Goal: Find contact information: Find contact information

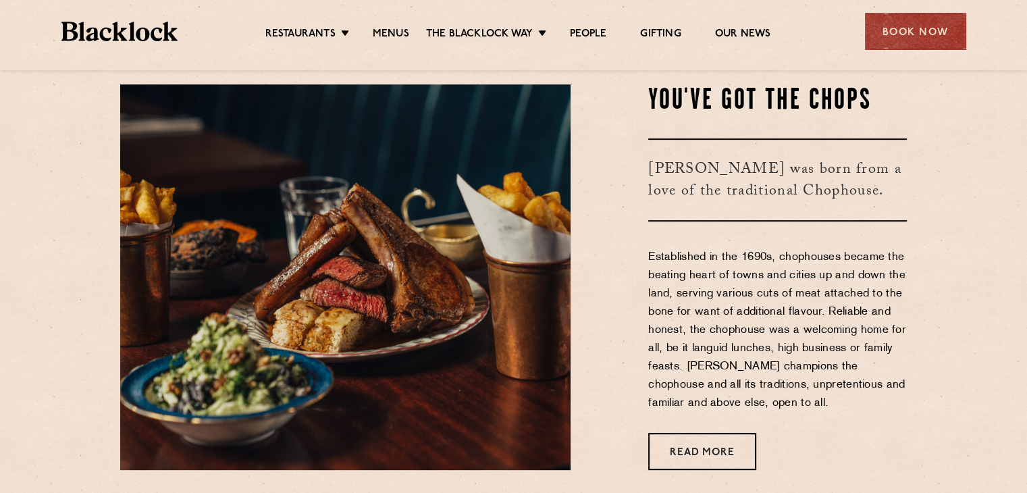
scroll to position [473, 0]
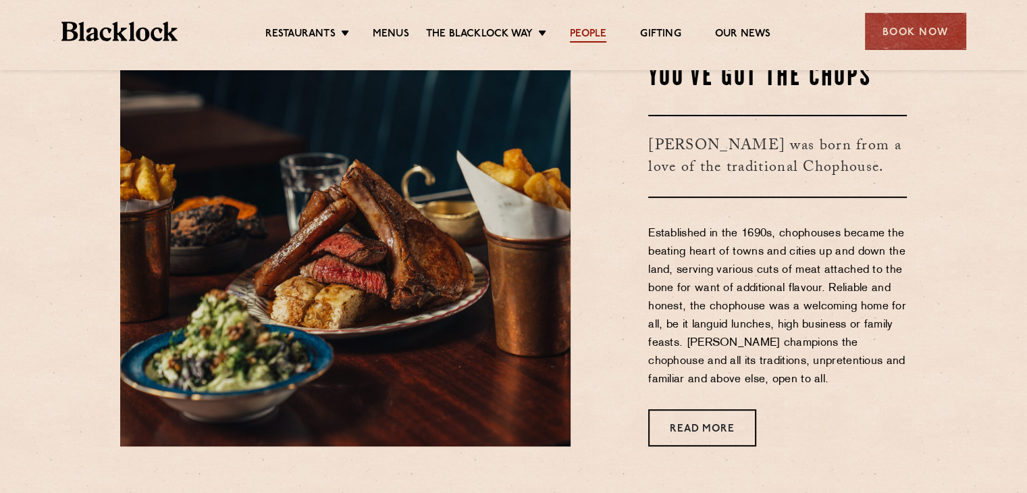
click at [594, 32] on link "People" at bounding box center [588, 35] width 36 height 15
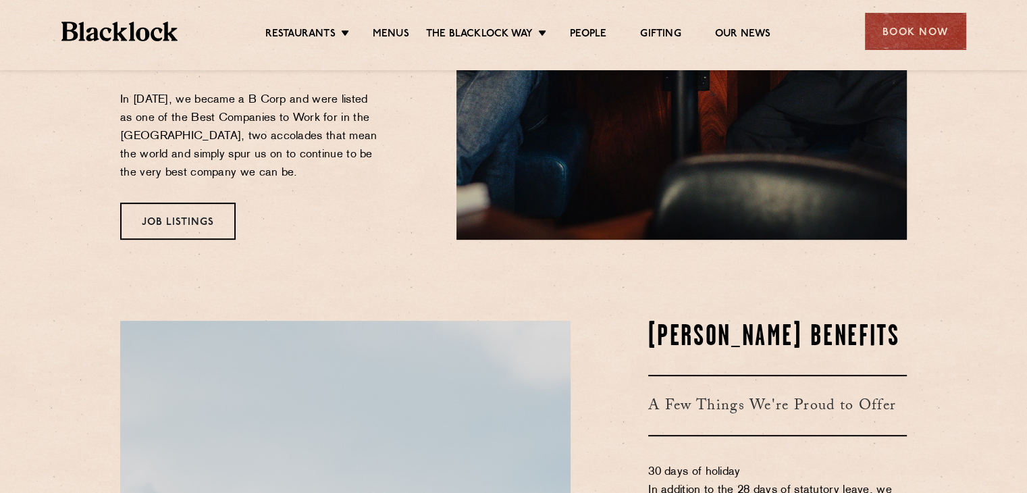
scroll to position [473, 0]
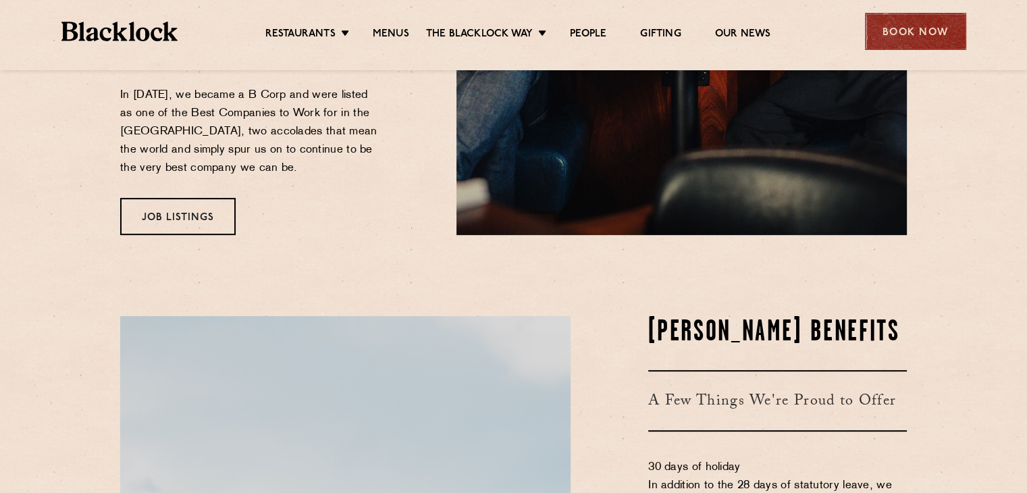
click at [878, 41] on div "Book Now" at bounding box center [915, 31] width 101 height 37
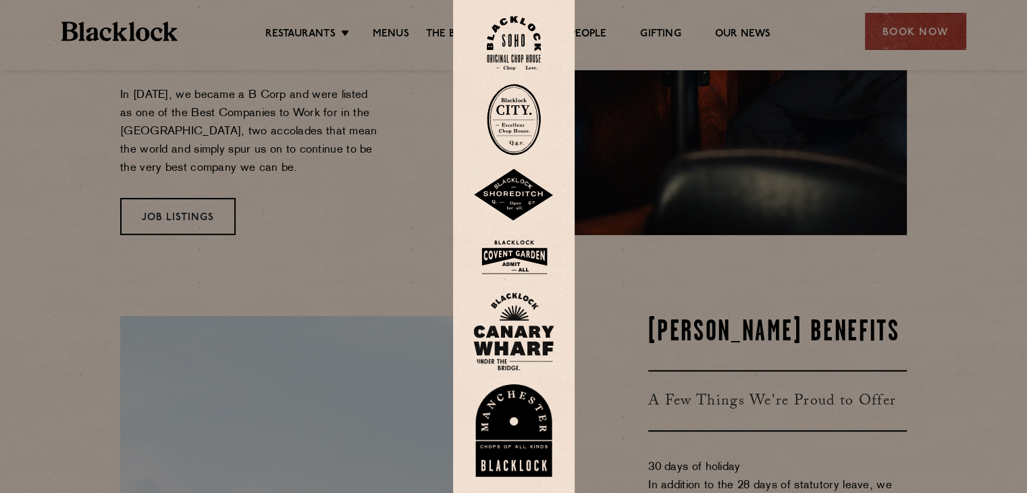
click at [699, 273] on div at bounding box center [513, 246] width 1027 height 493
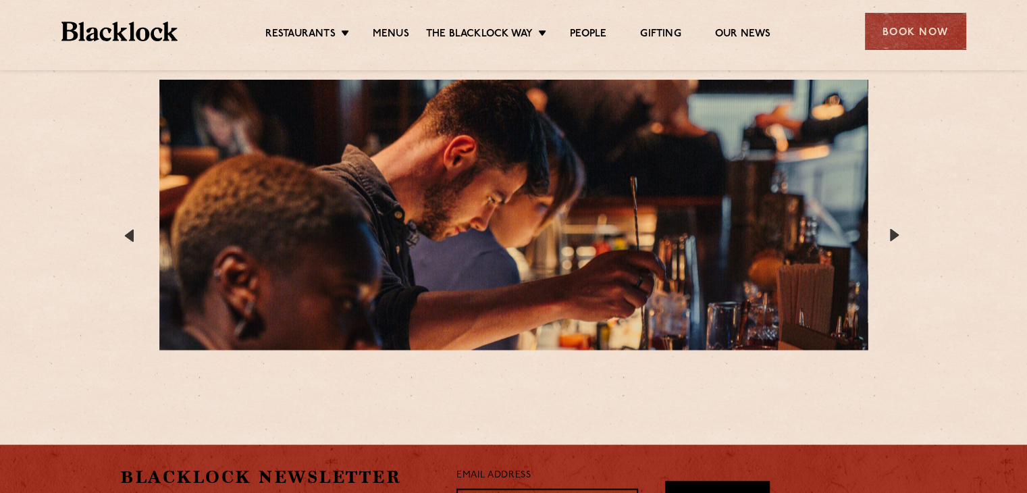
scroll to position [2567, 0]
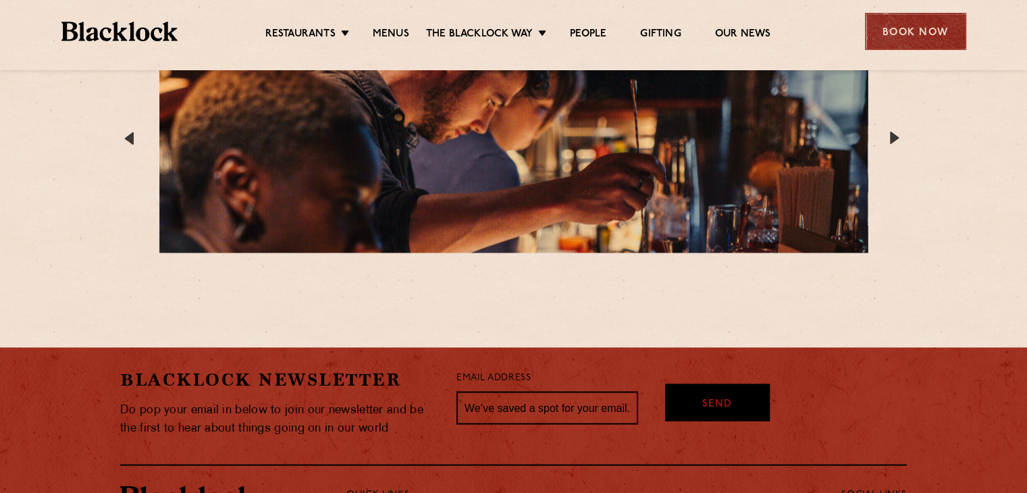
click at [915, 47] on div "Book Now" at bounding box center [915, 31] width 101 height 37
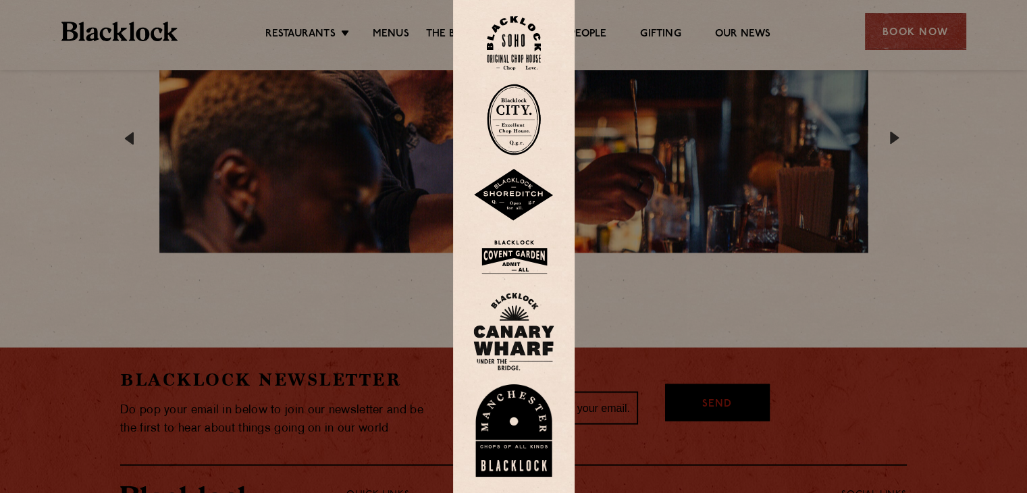
click at [533, 39] on img at bounding box center [514, 43] width 54 height 55
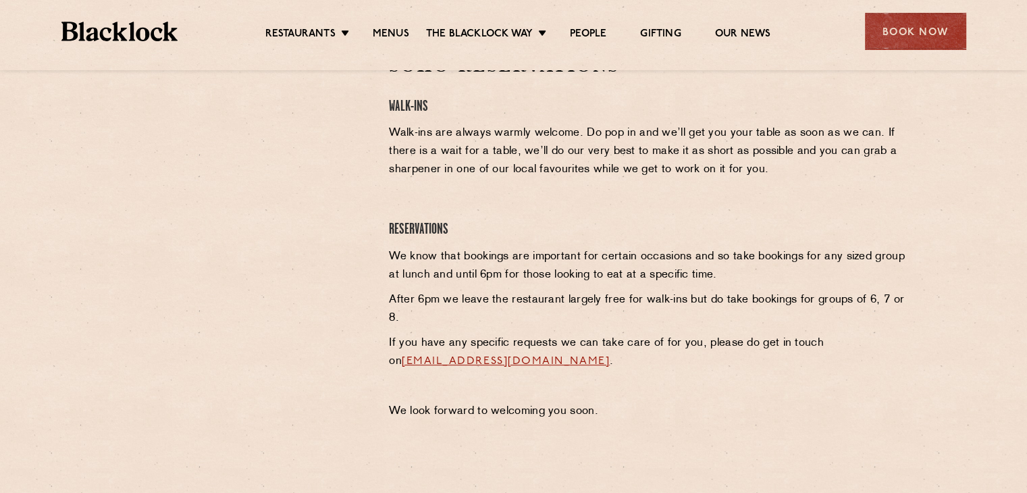
scroll to position [405, 0]
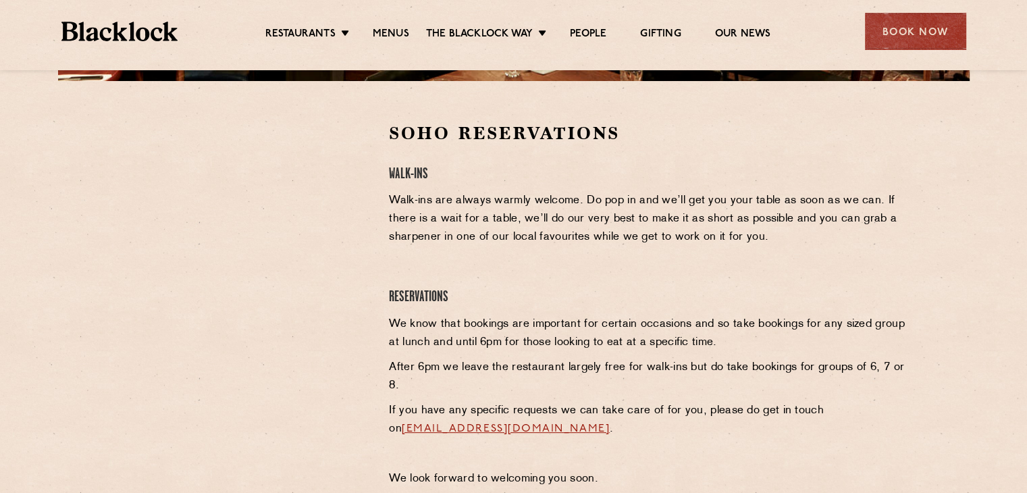
click at [546, 307] on div "Soho Reservations Walk-Ins Walk-ins are always warmly welcome. Do pop in and we…" at bounding box center [648, 309] width 538 height 374
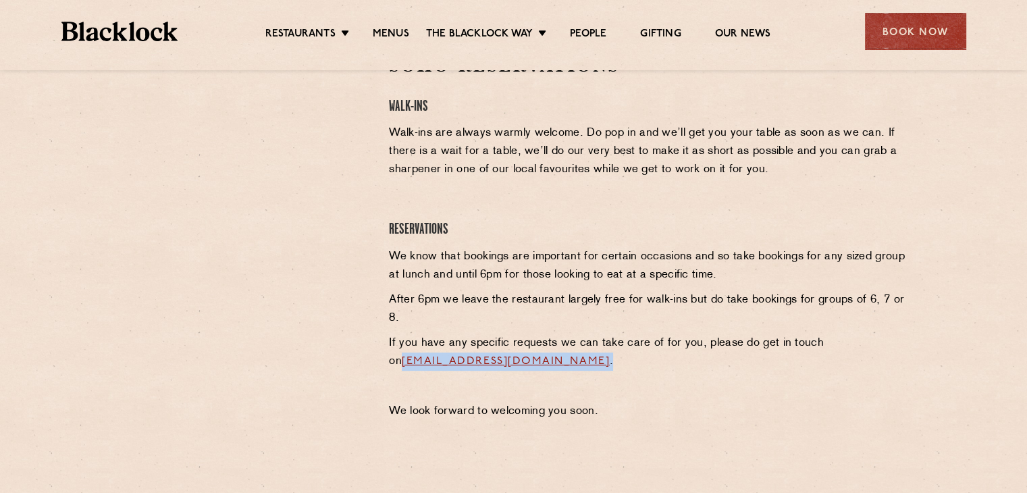
drag, startPoint x: 632, startPoint y: 365, endPoint x: 388, endPoint y: 367, distance: 243.8
click at [388, 367] on div "Soho Reservations Walk-Ins Walk-ins are always warmly welcome. Do pop in and we…" at bounding box center [648, 241] width 538 height 374
click at [341, 355] on div at bounding box center [244, 241] width 269 height 374
click at [386, 263] on div "Soho Reservations Walk-Ins Walk-ins are always warmly welcome. Do pop in and we…" at bounding box center [648, 241] width 538 height 374
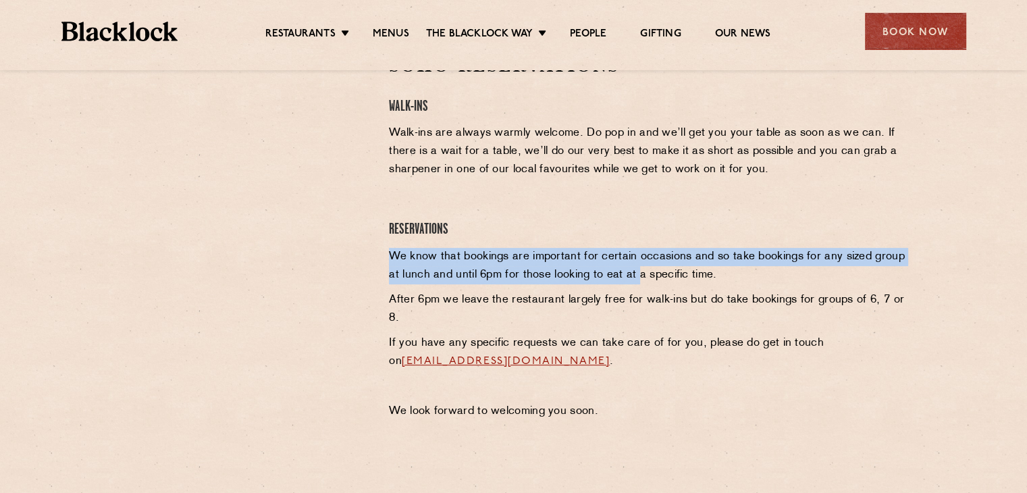
drag, startPoint x: 386, startPoint y: 263, endPoint x: 632, endPoint y: 268, distance: 245.9
click at [632, 268] on div "Soho Reservations Walk-Ins Walk-ins are always warmly welcome. Do pop in and we…" at bounding box center [648, 241] width 538 height 374
click at [632, 268] on p "We know that bookings are important for certain occasions and so take bookings …" at bounding box center [648, 266] width 518 height 36
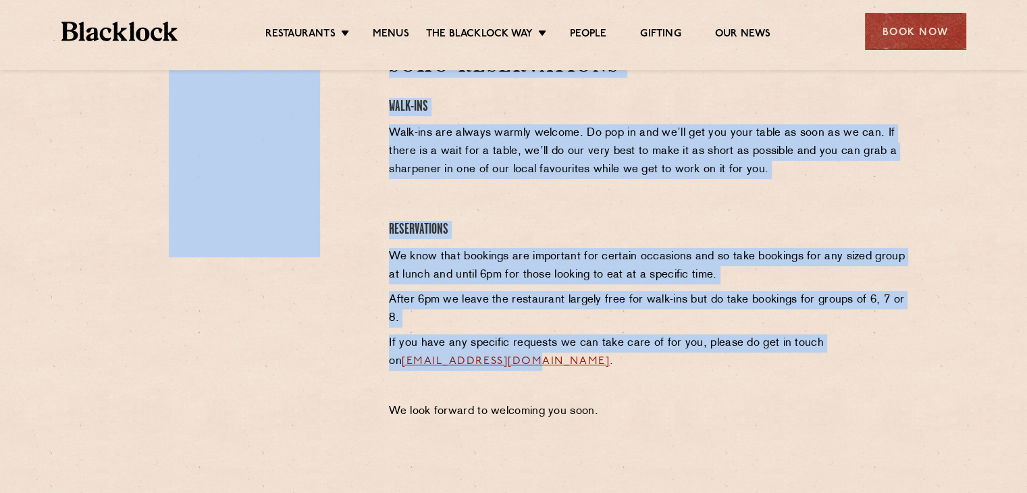
drag, startPoint x: 367, startPoint y: 361, endPoint x: 527, endPoint y: 367, distance: 160.2
click at [527, 367] on div "Soho Reservations Walk-Ins Walk-ins are always warmly welcome. Do pop in and we…" at bounding box center [513, 241] width 807 height 374
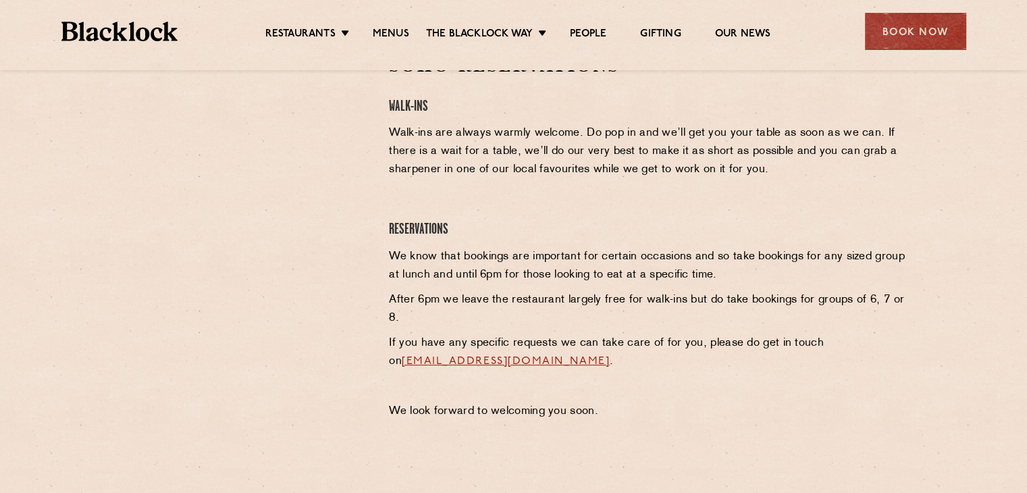
click at [692, 376] on div "Soho Reservations Walk-Ins Walk-ins are always warmly welcome. Do pop in and we…" at bounding box center [648, 241] width 538 height 374
drag, startPoint x: 641, startPoint y: 365, endPoint x: 392, endPoint y: 360, distance: 249.3
click at [392, 360] on p "If you have any specific requests we can take care of for you, please do get in…" at bounding box center [648, 352] width 518 height 36
copy p "sohoreservations@theblacklock.com ."
click at [548, 291] on p "After 6pm we leave the restaurant largely free for walk-ins but do take booking…" at bounding box center [648, 309] width 518 height 36
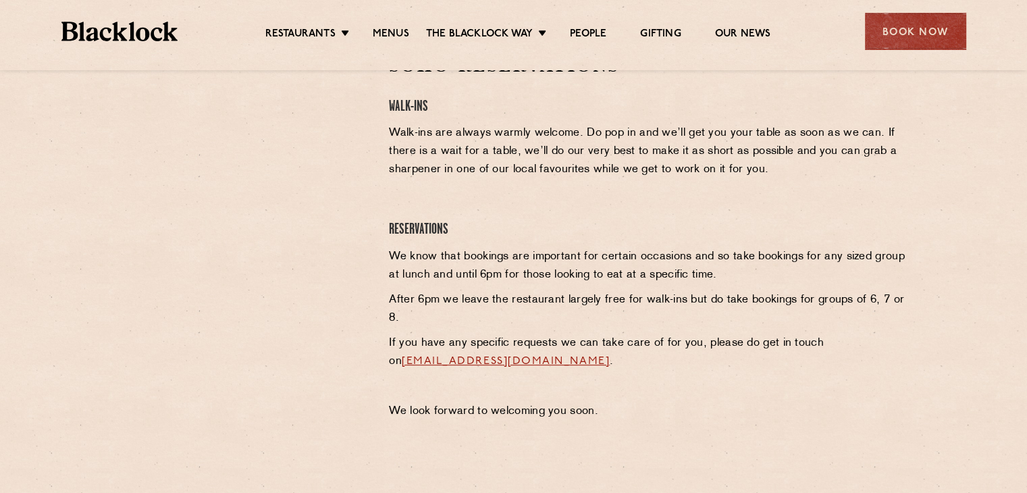
click at [513, 358] on link "sohoreservations@theblacklock.com" at bounding box center [506, 361] width 208 height 11
drag, startPoint x: 579, startPoint y: 361, endPoint x: 503, endPoint y: 390, distance: 81.4
drag, startPoint x: 503, startPoint y: 390, endPoint x: 490, endPoint y: 370, distance: 23.4
drag, startPoint x: 490, startPoint y: 370, endPoint x: 482, endPoint y: 363, distance: 10.6
click at [530, 430] on section "Soho Reservations Walk-Ins Walk-ins are always warmly welcome. Do pop in and we…" at bounding box center [513, 241] width 1027 height 455
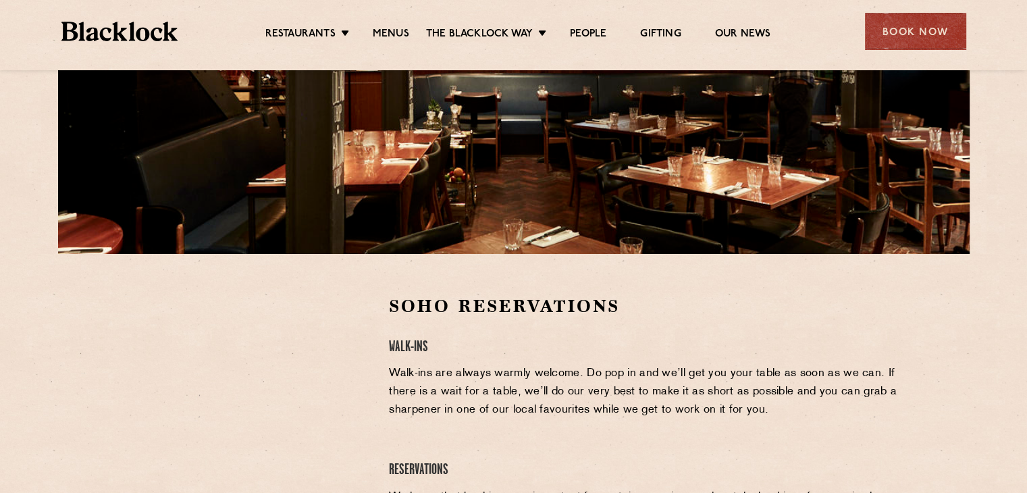
scroll to position [203, 0]
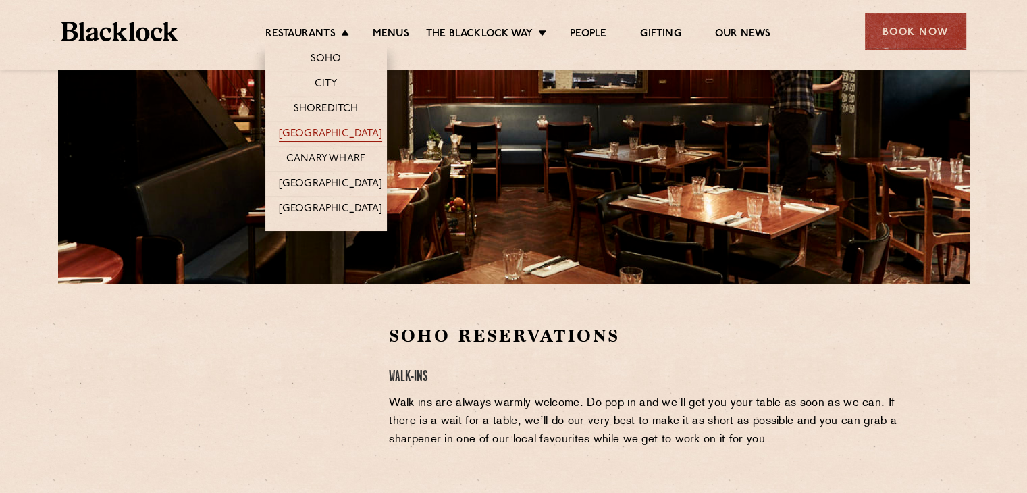
click at [324, 131] on link "[GEOGRAPHIC_DATA]" at bounding box center [330, 135] width 103 height 15
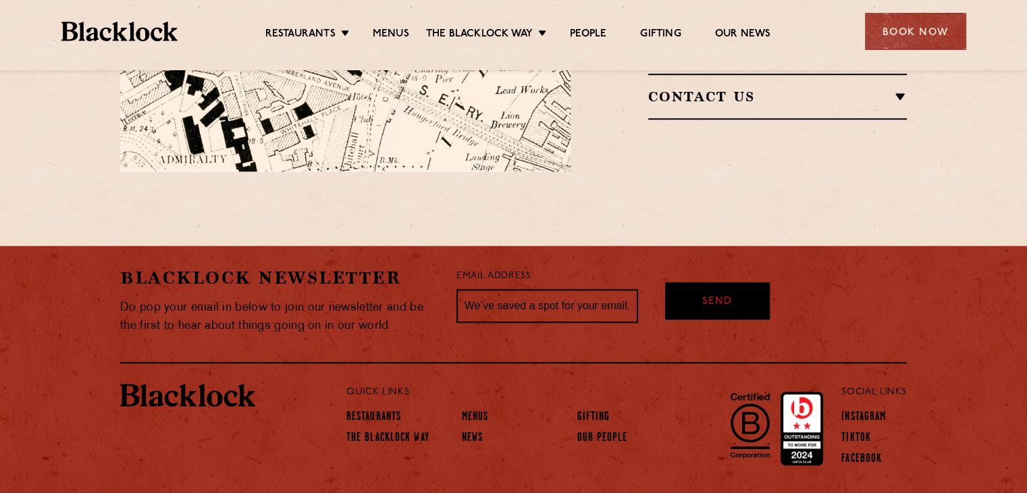
scroll to position [810, 0]
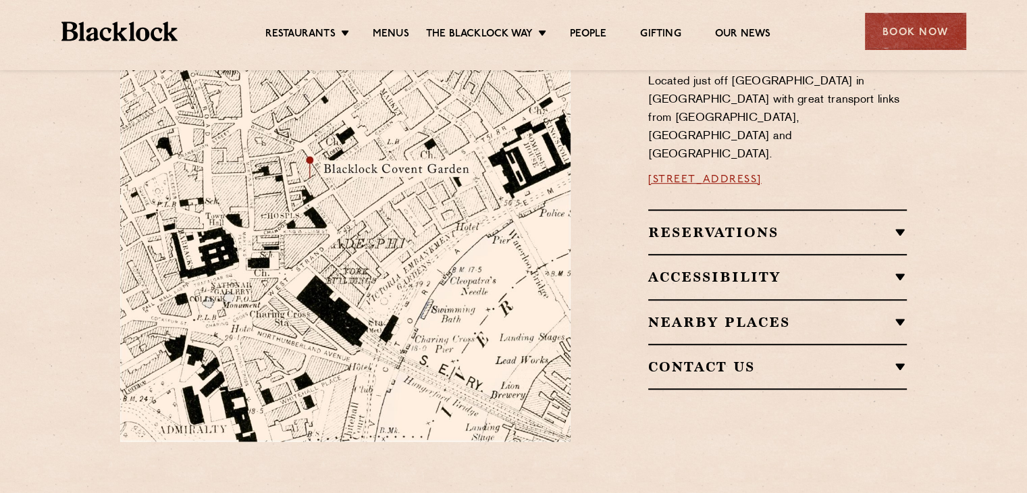
click at [744, 224] on h2 "Reservations" at bounding box center [777, 232] width 259 height 16
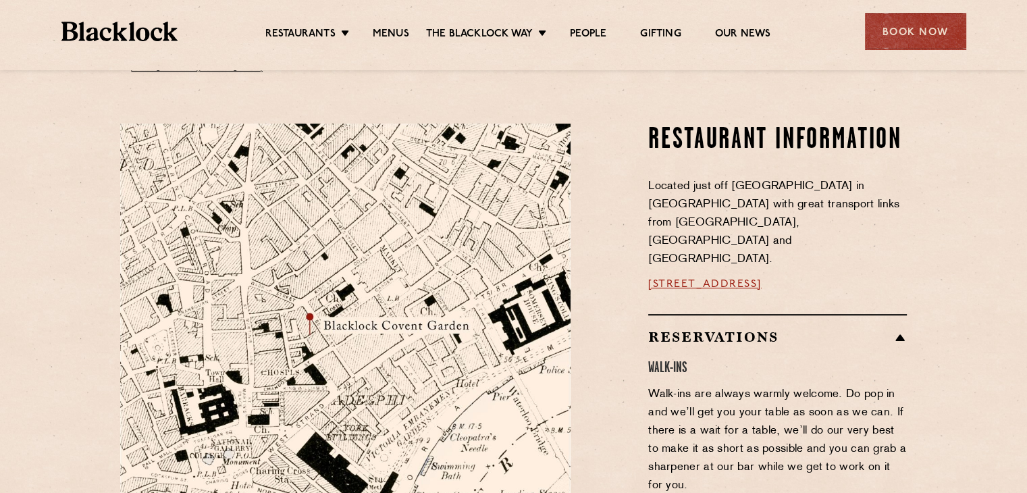
scroll to position [675, 0]
